Goal: Information Seeking & Learning: Learn about a topic

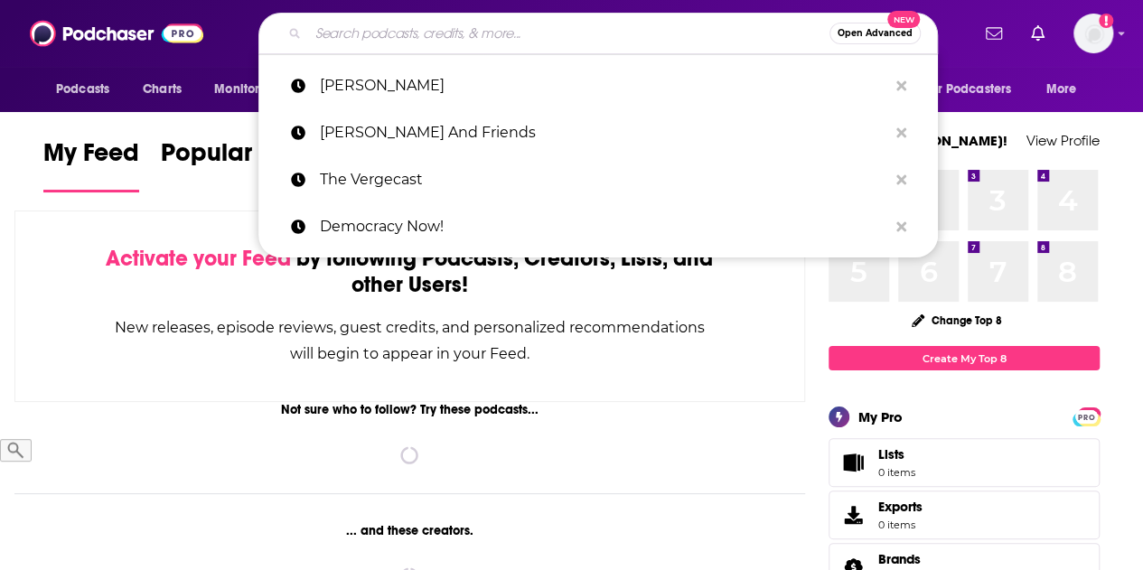
click at [457, 40] on input "Search podcasts, credits, & more..." at bounding box center [568, 33] width 521 height 29
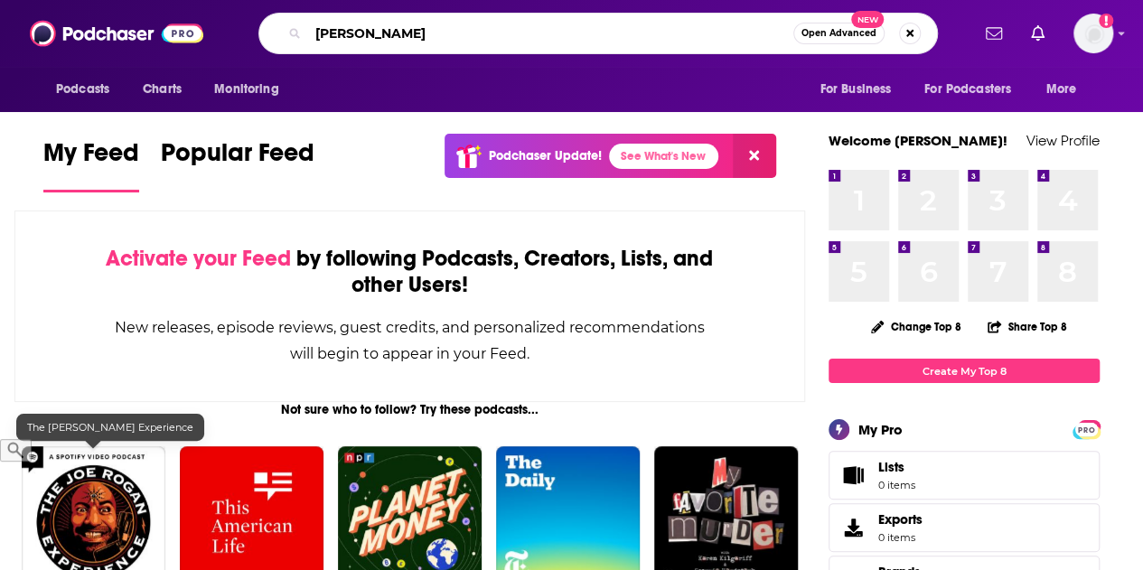
type input "[PERSON_NAME]"
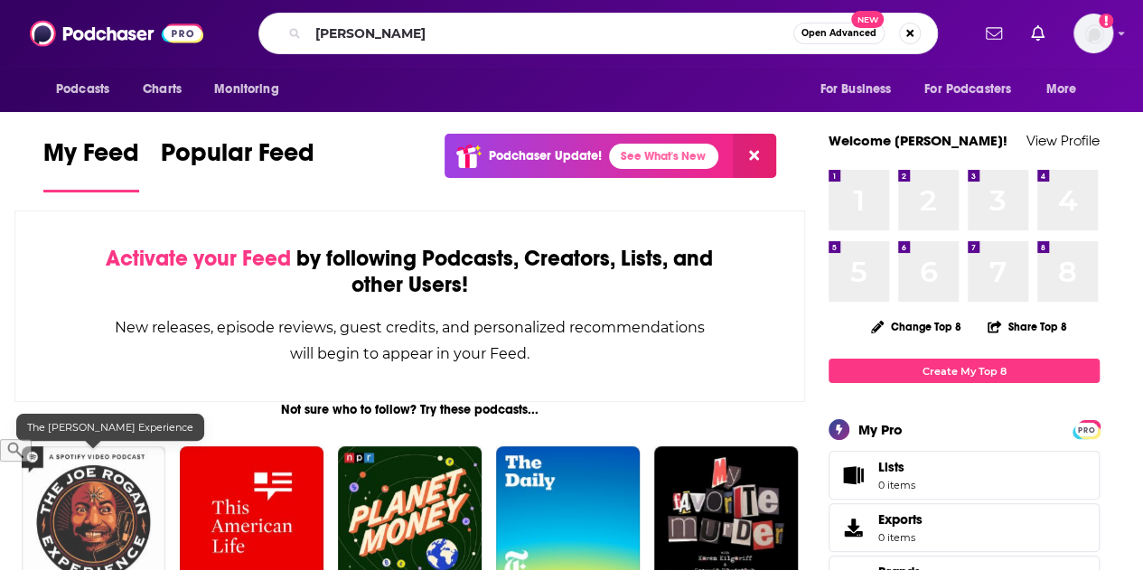
click at [98, 483] on img "The Joe Rogan Experience" at bounding box center [94, 518] width 144 height 144
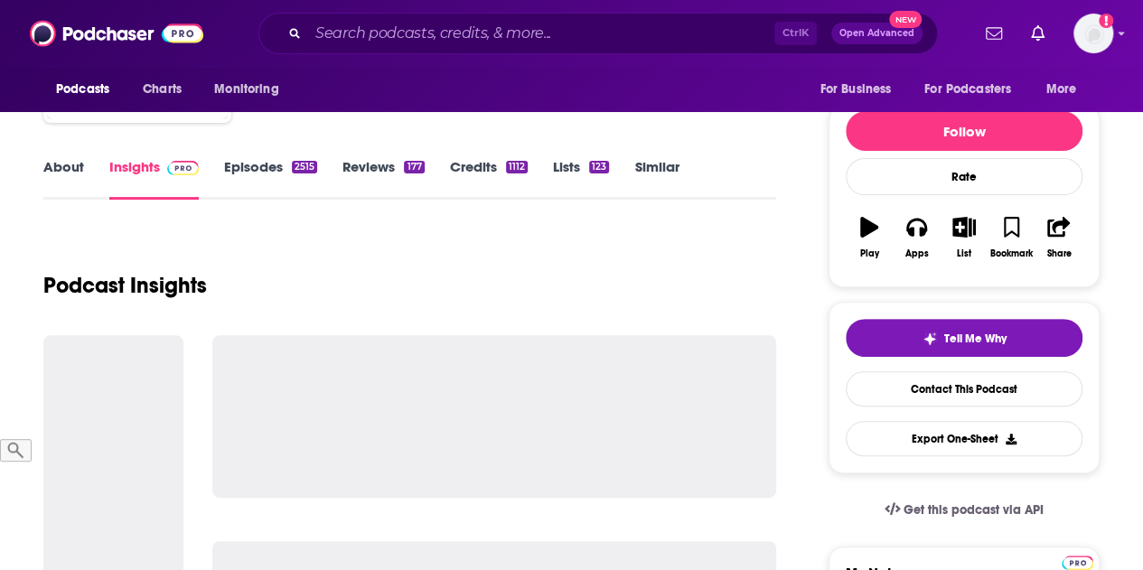
scroll to position [208, 0]
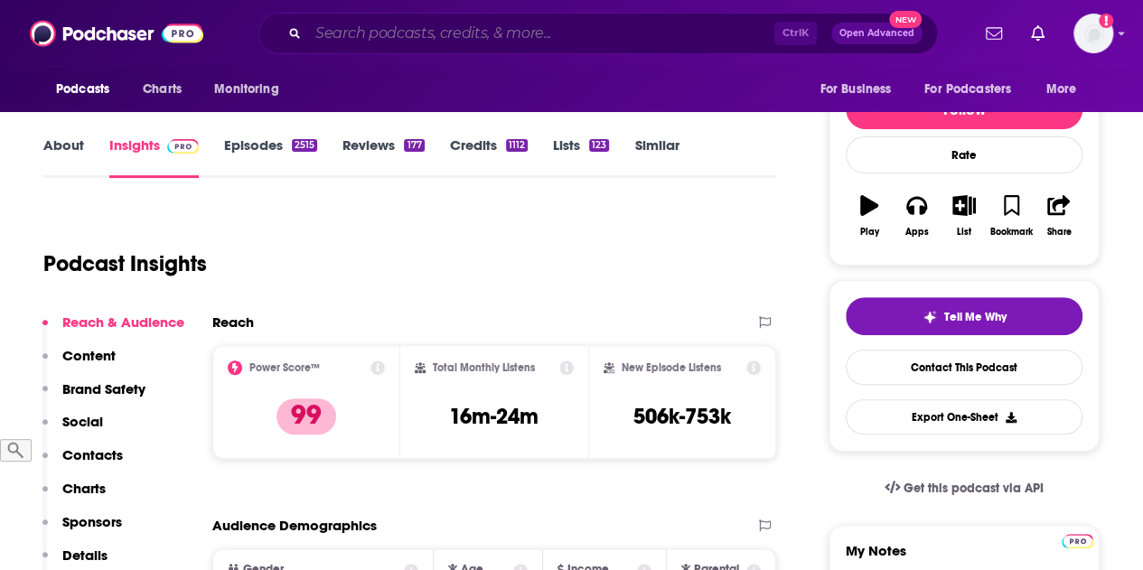
click at [351, 42] on input "Search podcasts, credits, & more..." at bounding box center [541, 33] width 466 height 29
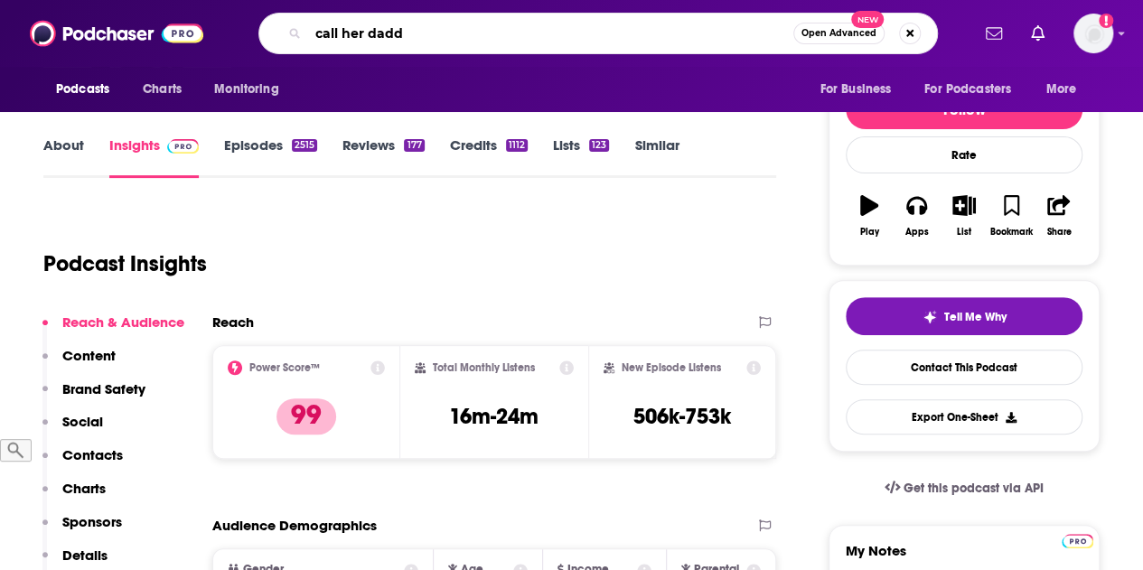
type input "call her daddy"
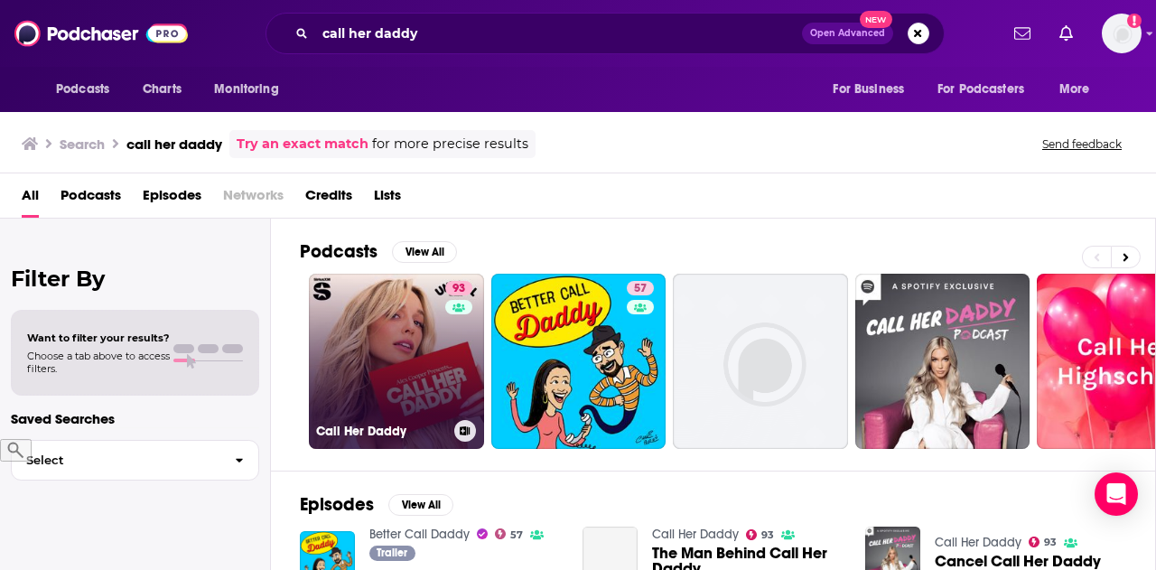
click at [403, 327] on link "93 Call Her Daddy" at bounding box center [396, 361] width 175 height 175
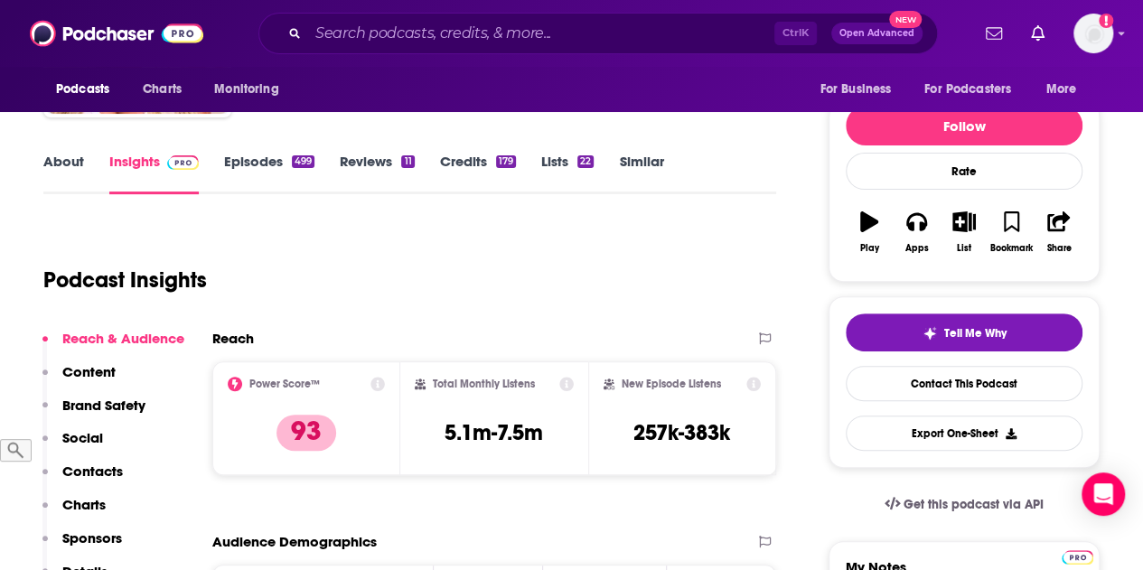
scroll to position [192, 0]
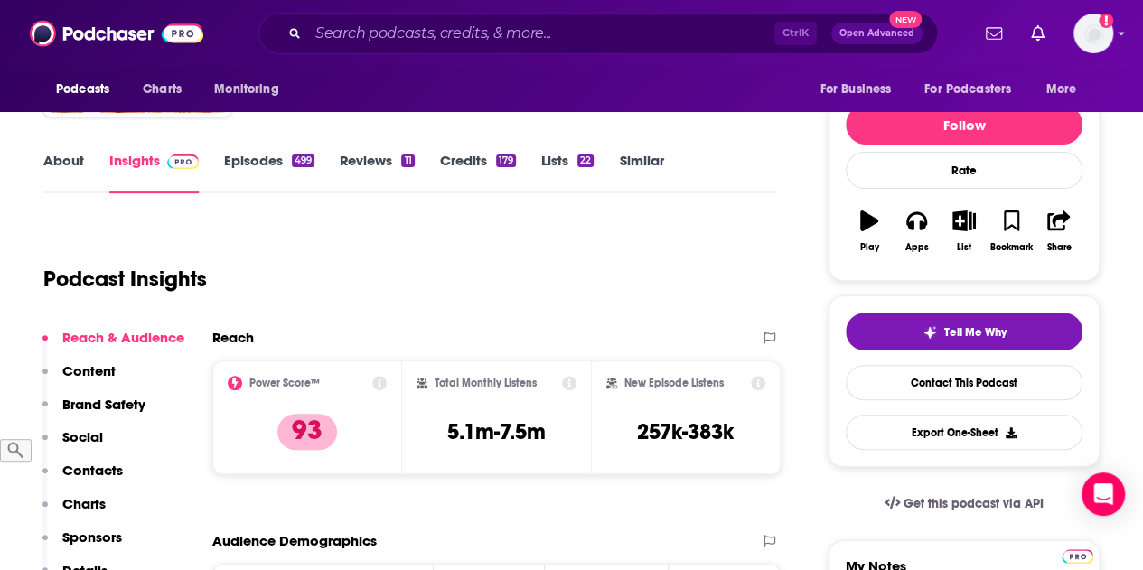
click at [422, 35] on input "Search podcasts, credits, & more..." at bounding box center [541, 33] width 466 height 29
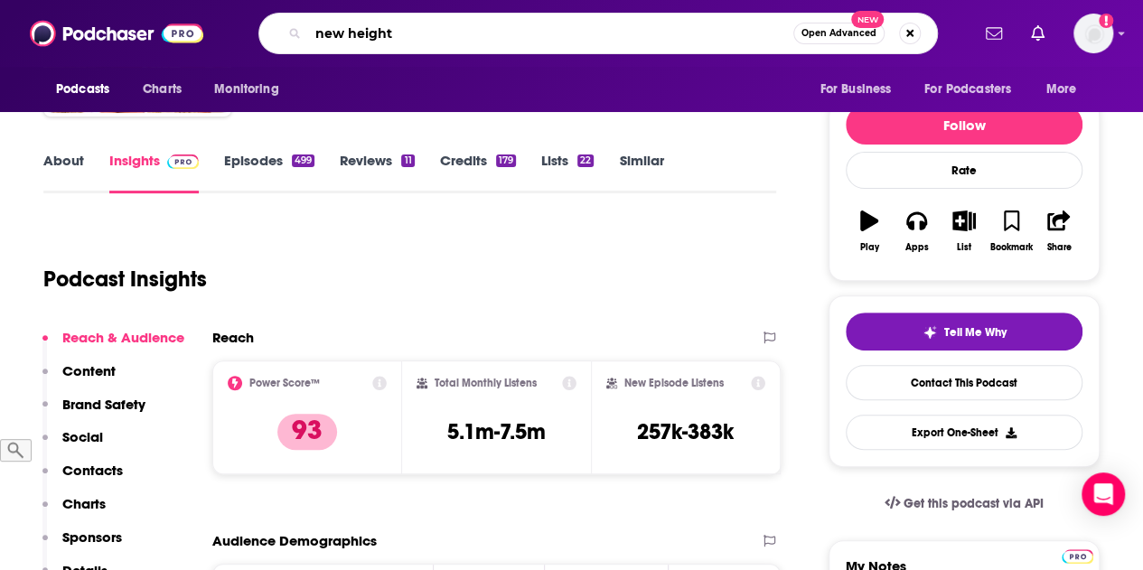
type input "new heights"
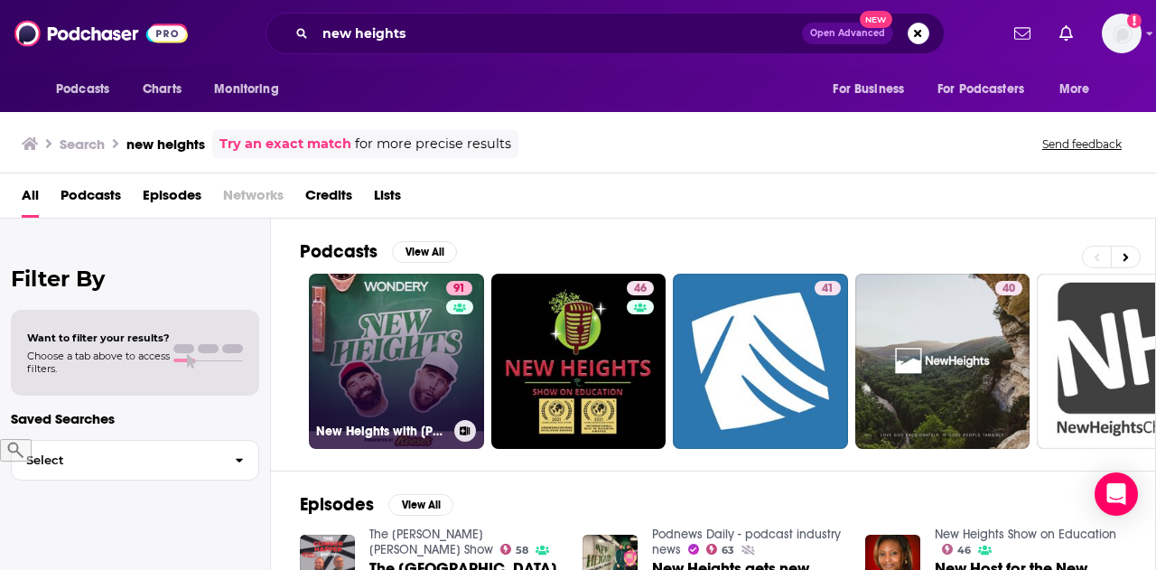
click at [344, 382] on link "91 [GEOGRAPHIC_DATA] with [PERSON_NAME] & [PERSON_NAME]" at bounding box center [396, 361] width 175 height 175
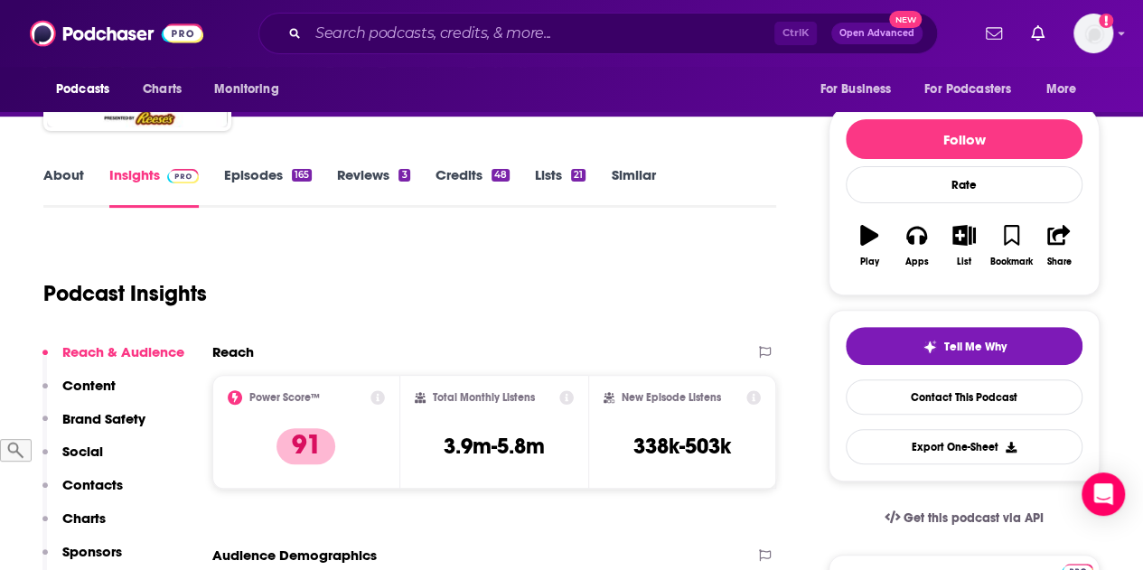
scroll to position [173, 0]
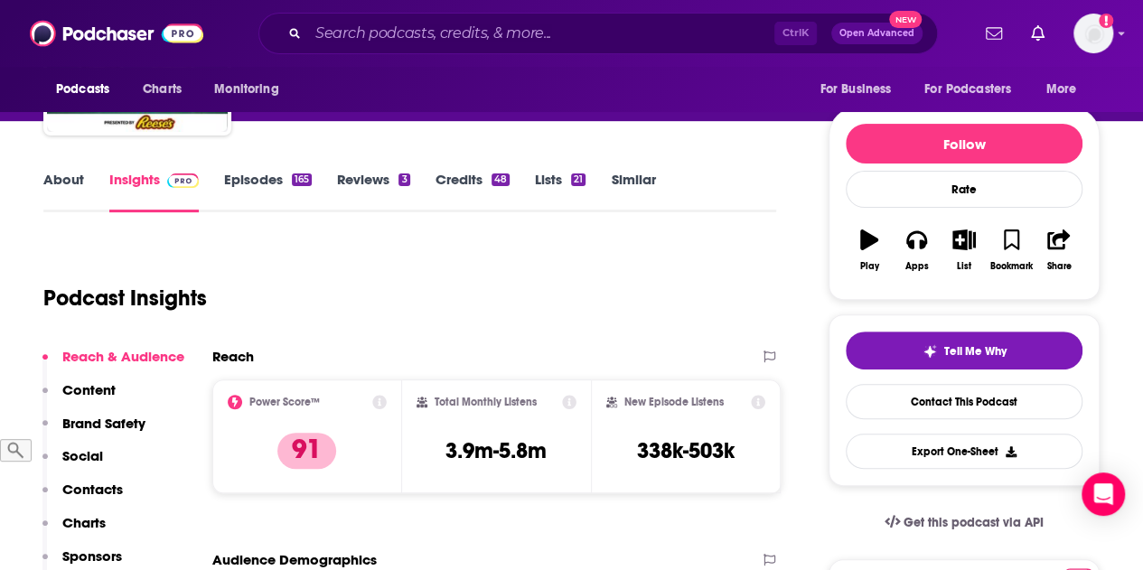
click at [309, 276] on div "Podcast Insights" at bounding box center [402, 287] width 718 height 92
